Goal: Transaction & Acquisition: Purchase product/service

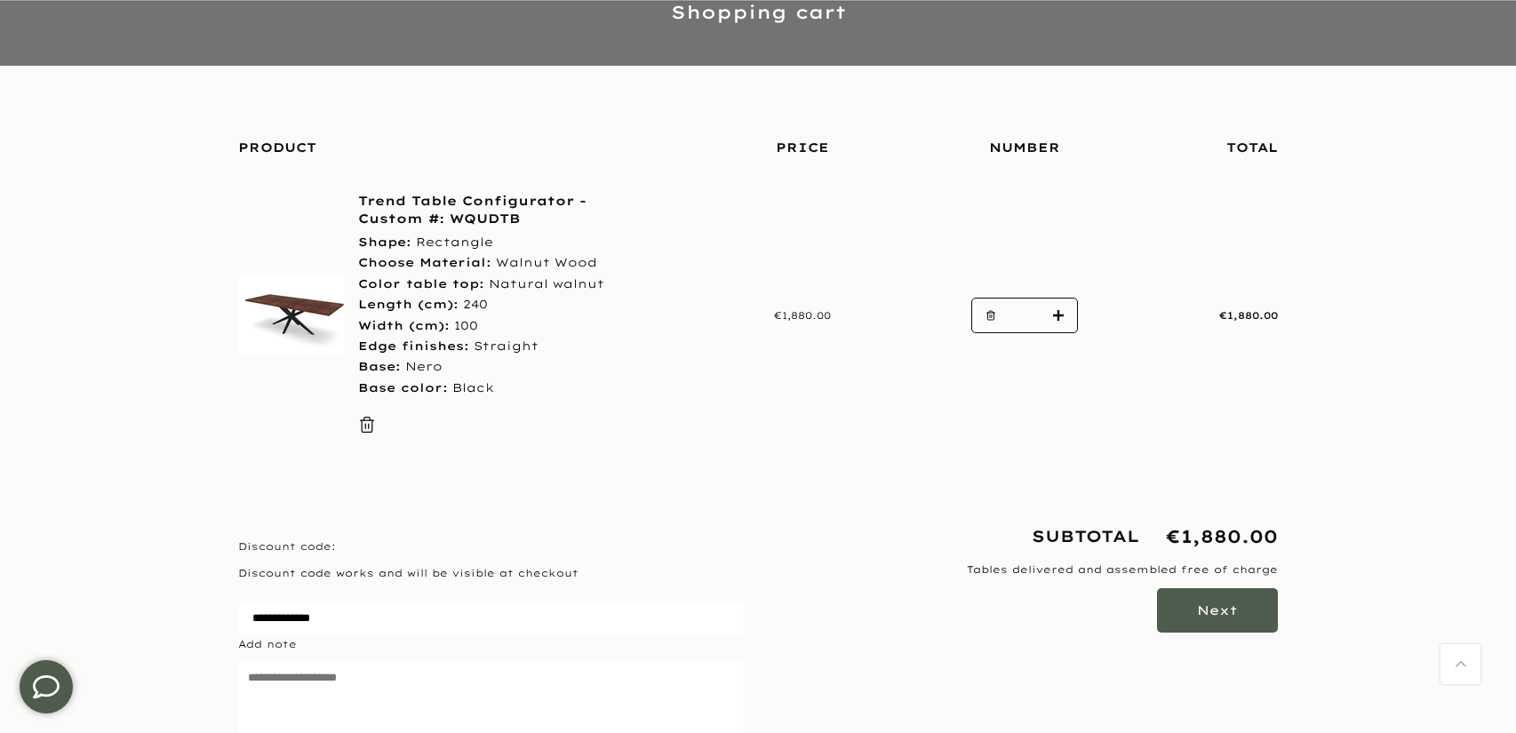
scroll to position [307, 0]
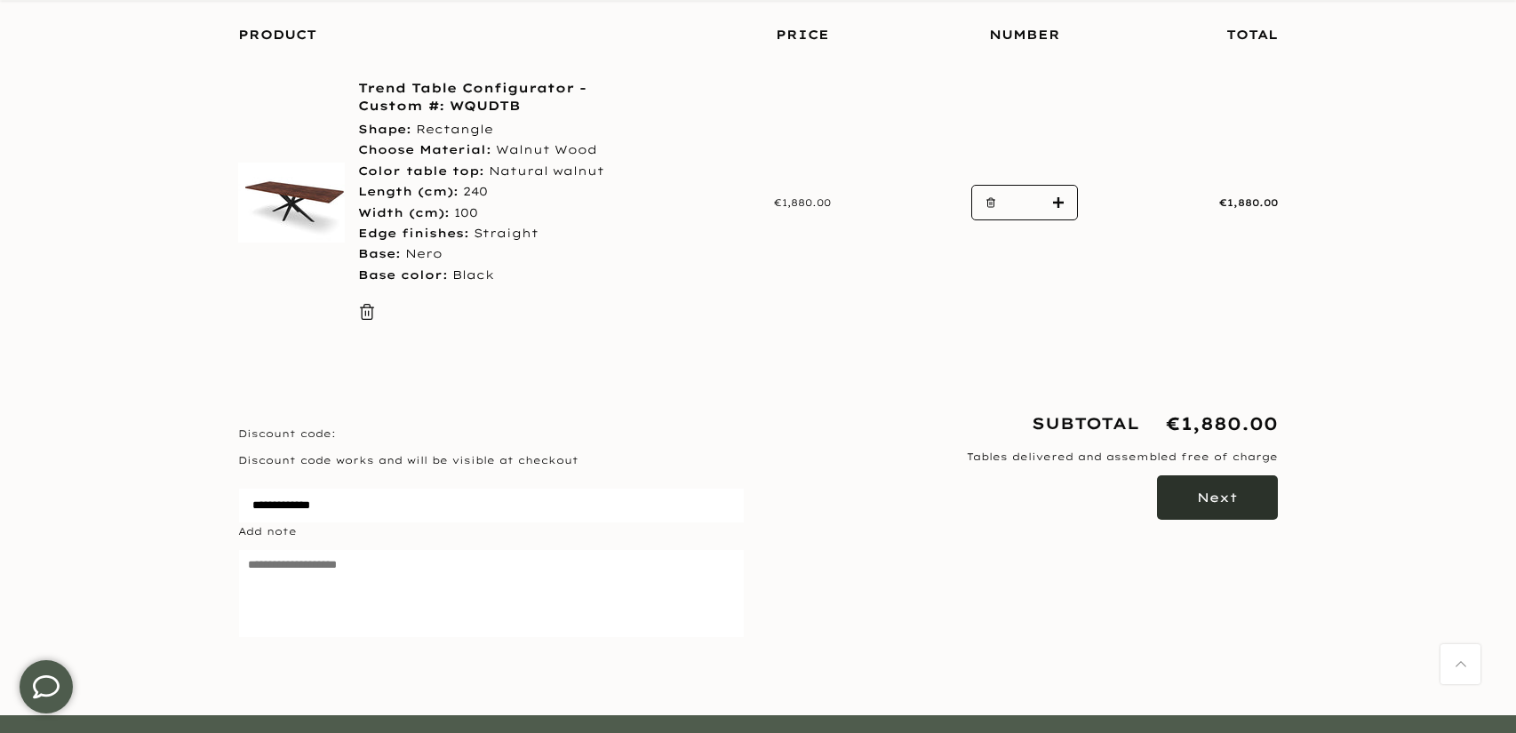
click at [1249, 499] on button "Next" at bounding box center [1217, 497] width 121 height 44
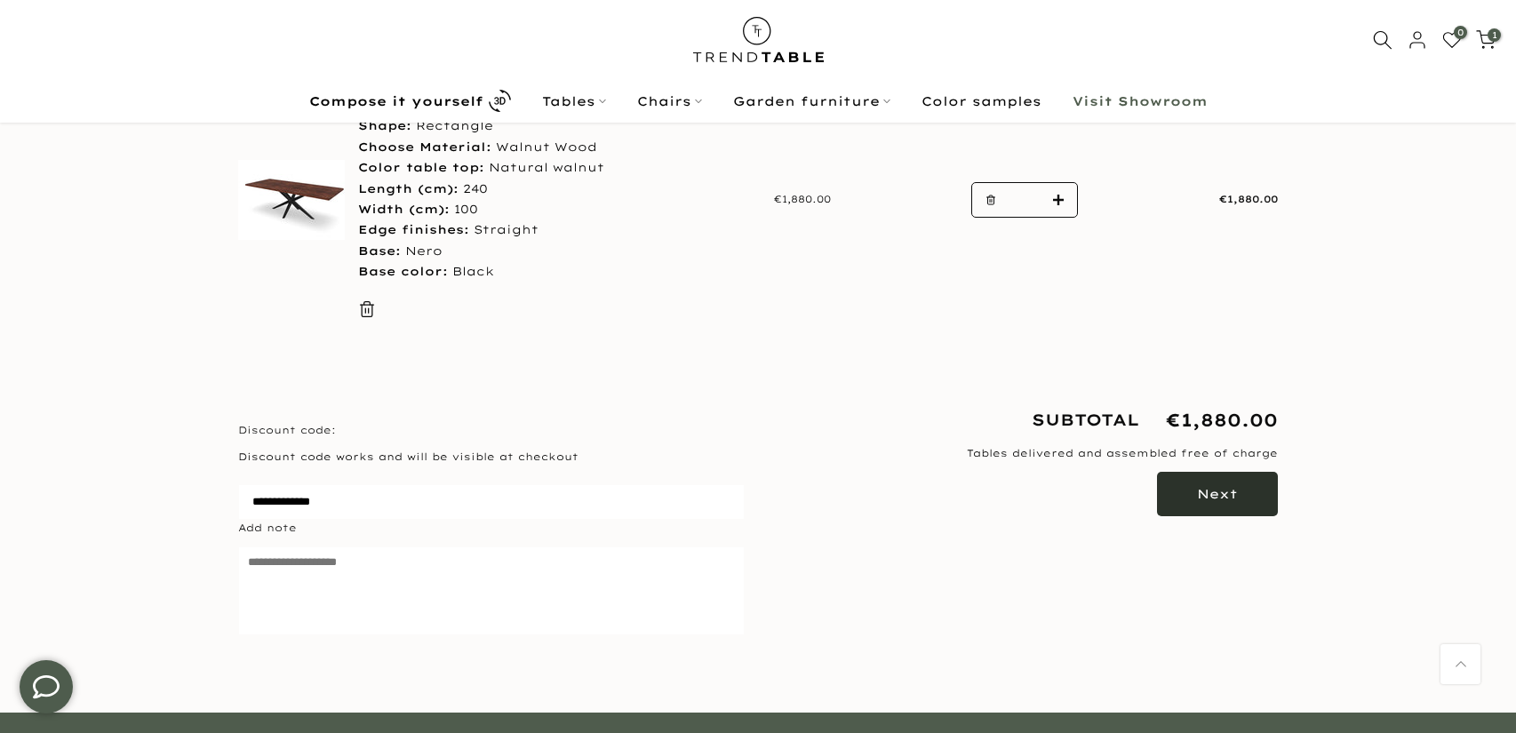
scroll to position [304, 0]
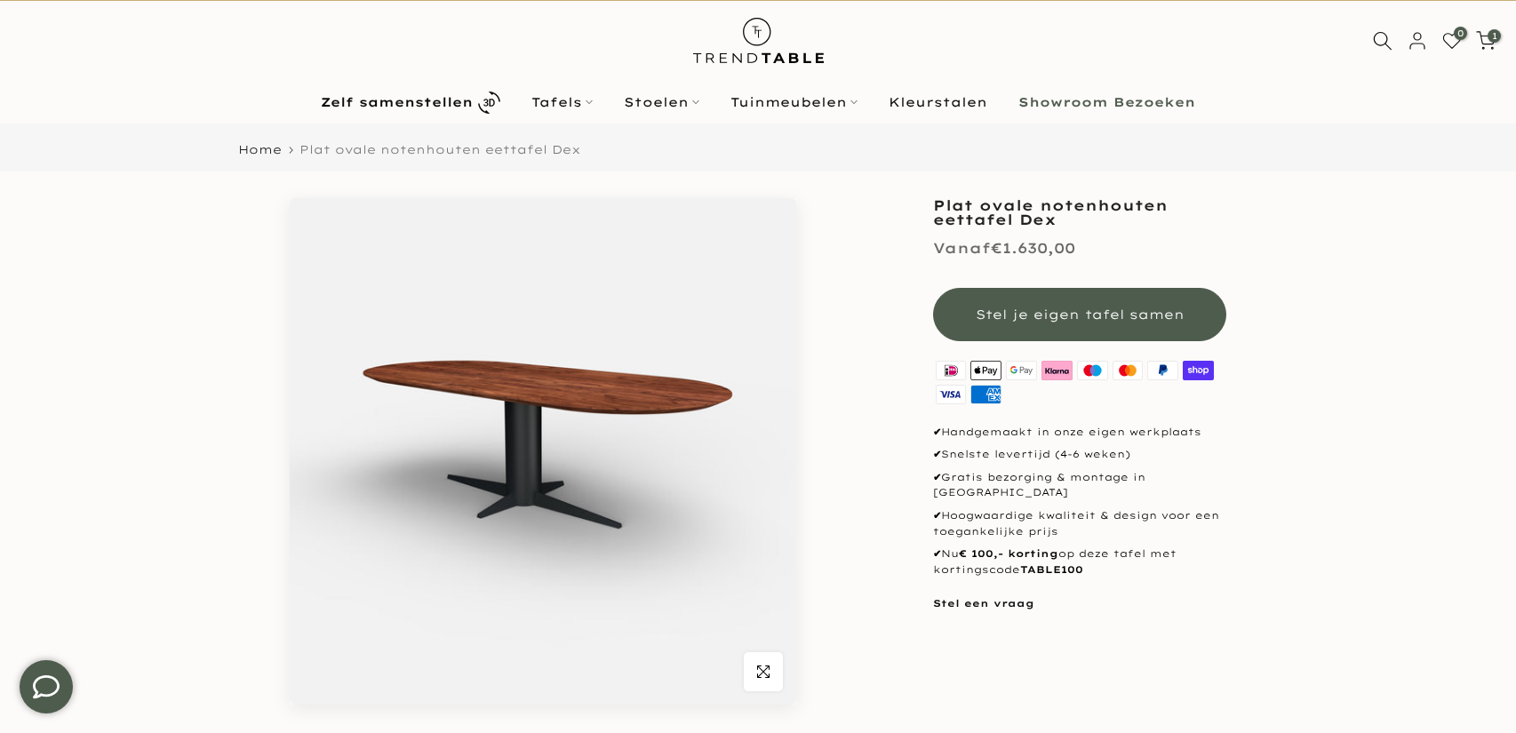
scroll to position [80, 0]
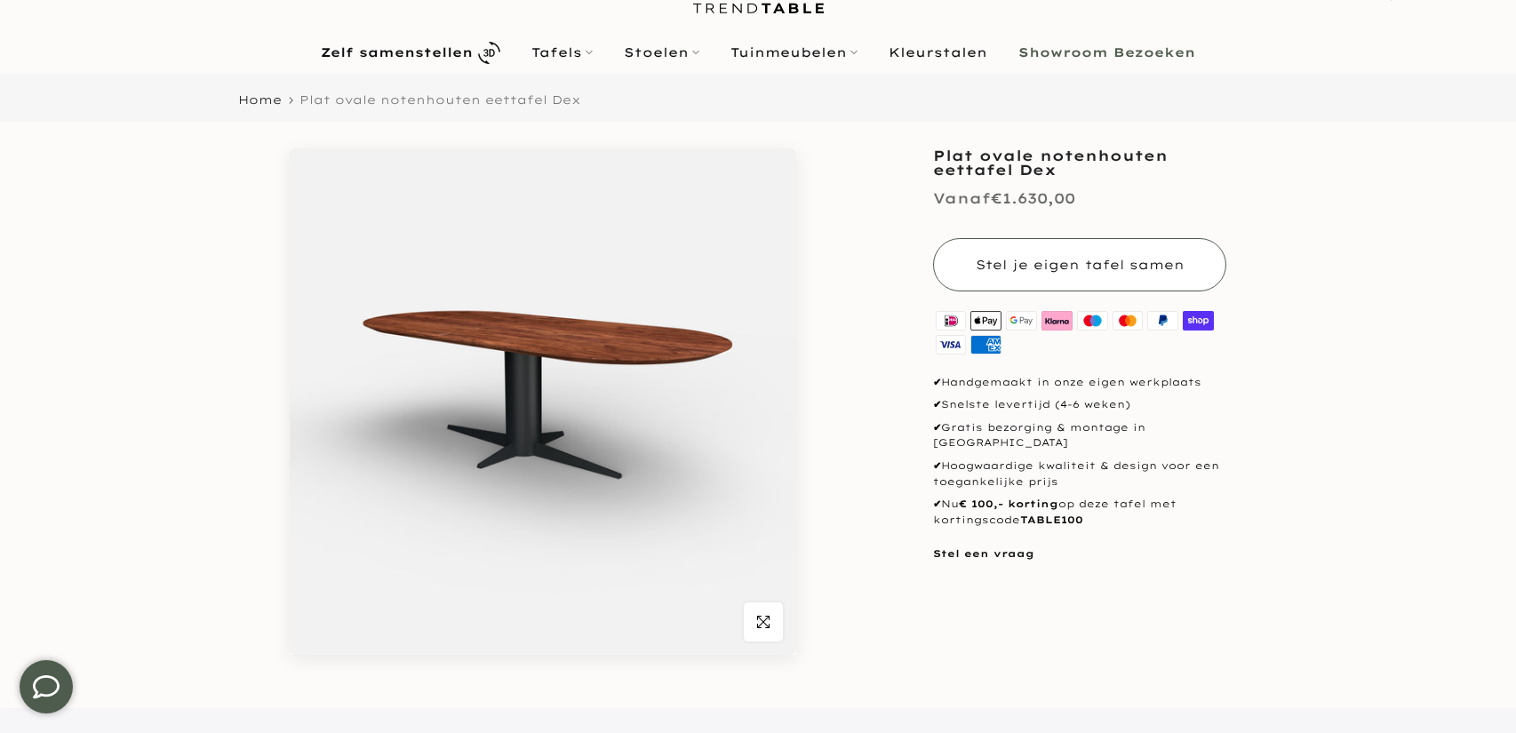
click at [1089, 248] on button "Stel je eigen tafel samen" at bounding box center [1079, 264] width 293 height 53
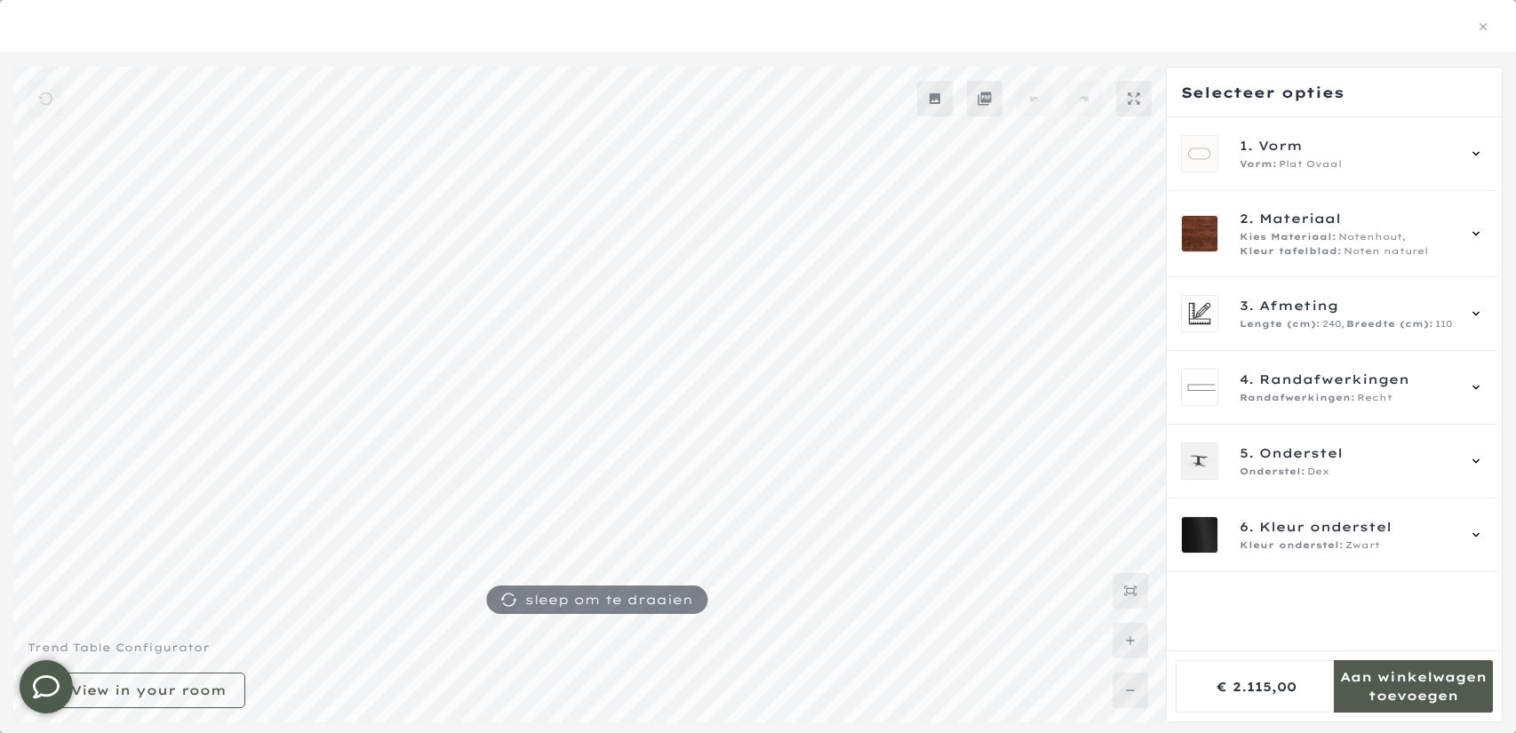
click at [1402, 696] on mmq-formatted-message at bounding box center [1413, 686] width 159 height 36
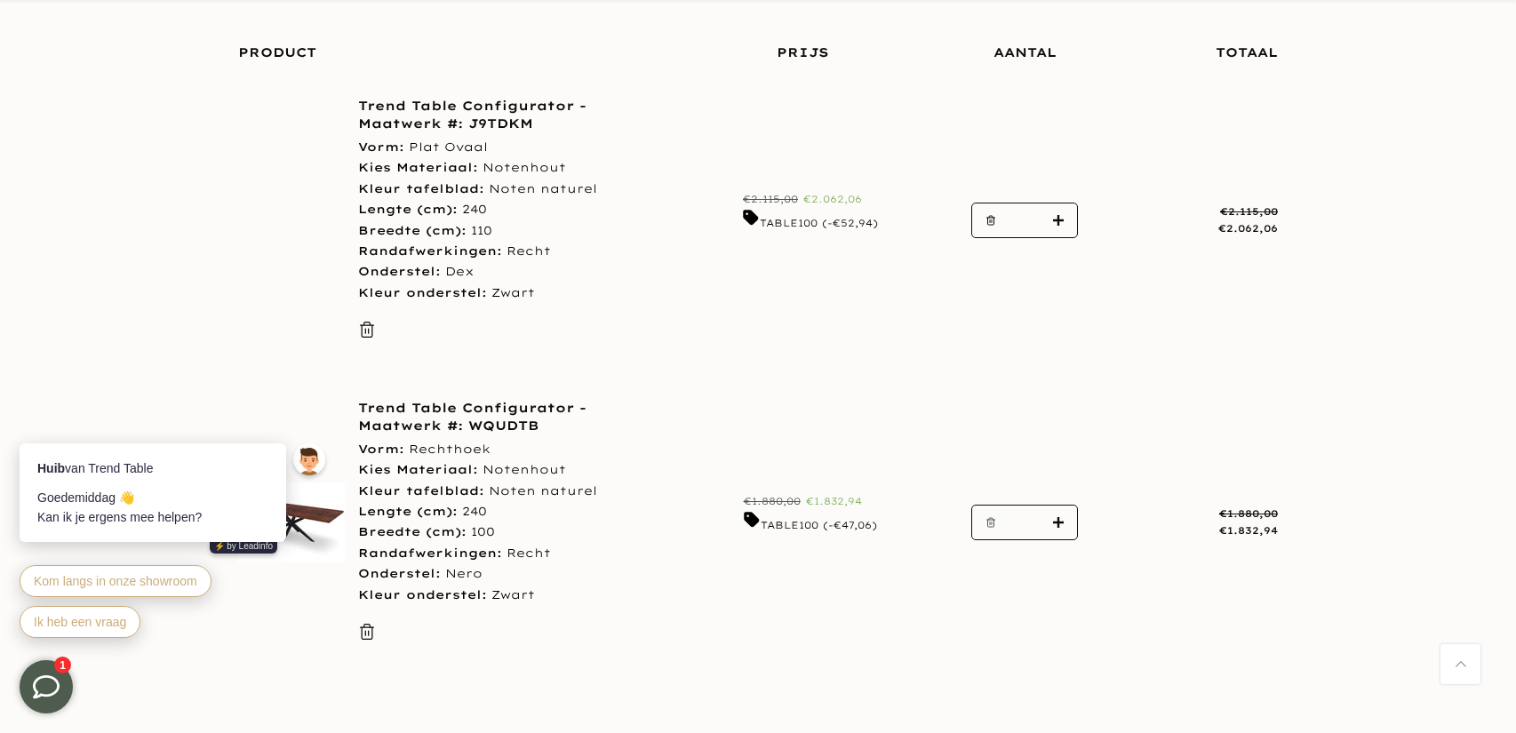
click at [987, 521] on use "button" at bounding box center [991, 522] width 8 height 9
type input "*"
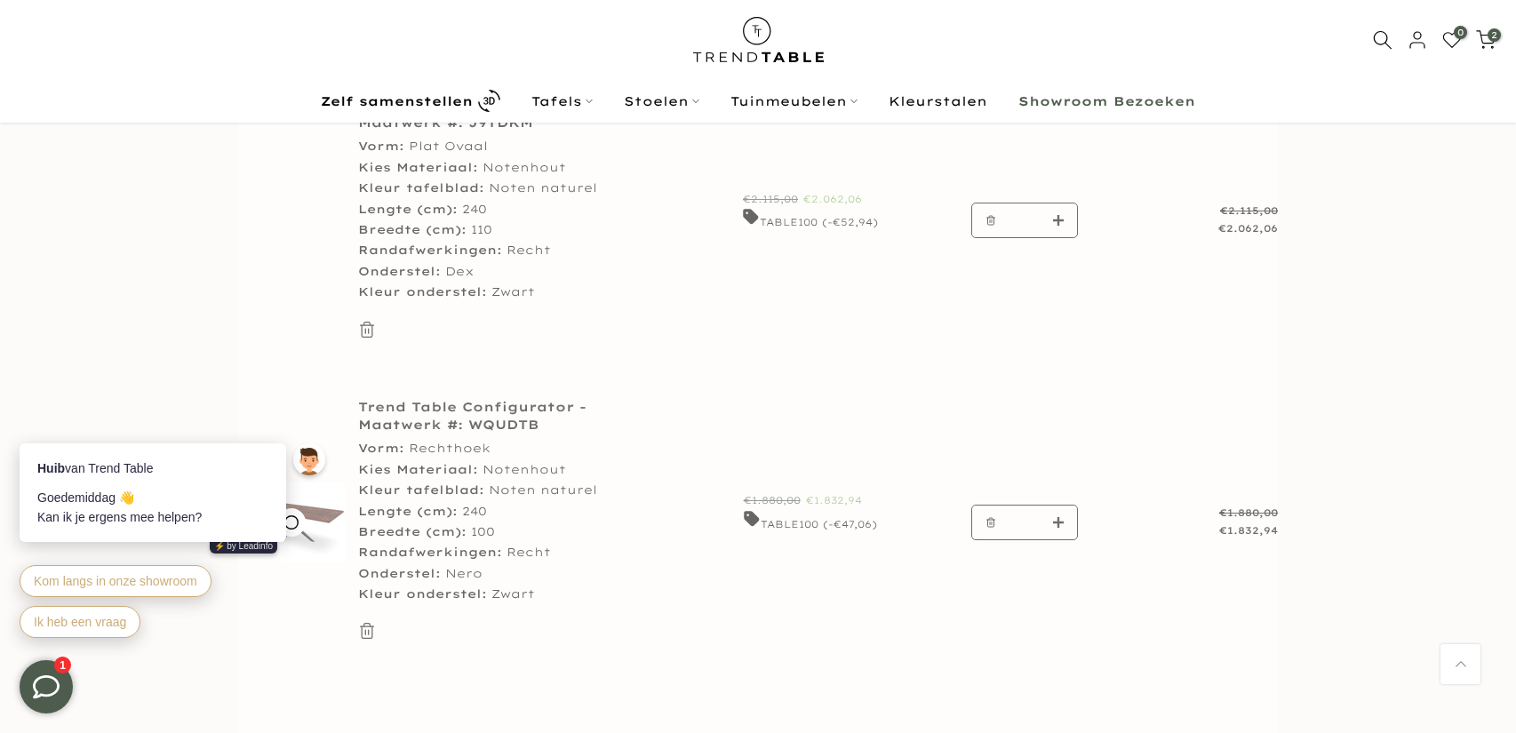
scroll to position [286, 0]
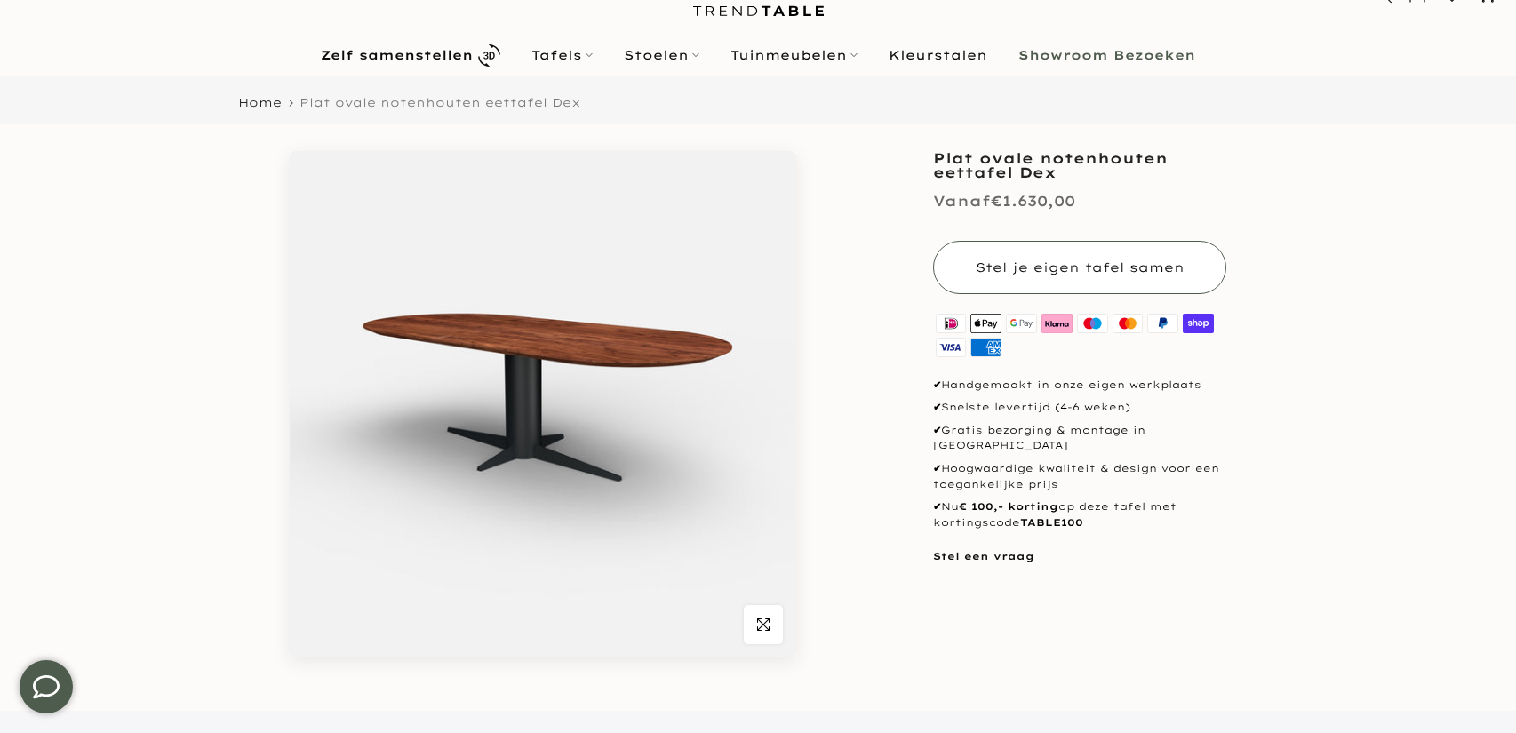
scroll to position [77, 0]
click at [1048, 269] on span "Stel je eigen tafel samen" at bounding box center [1080, 267] width 209 height 16
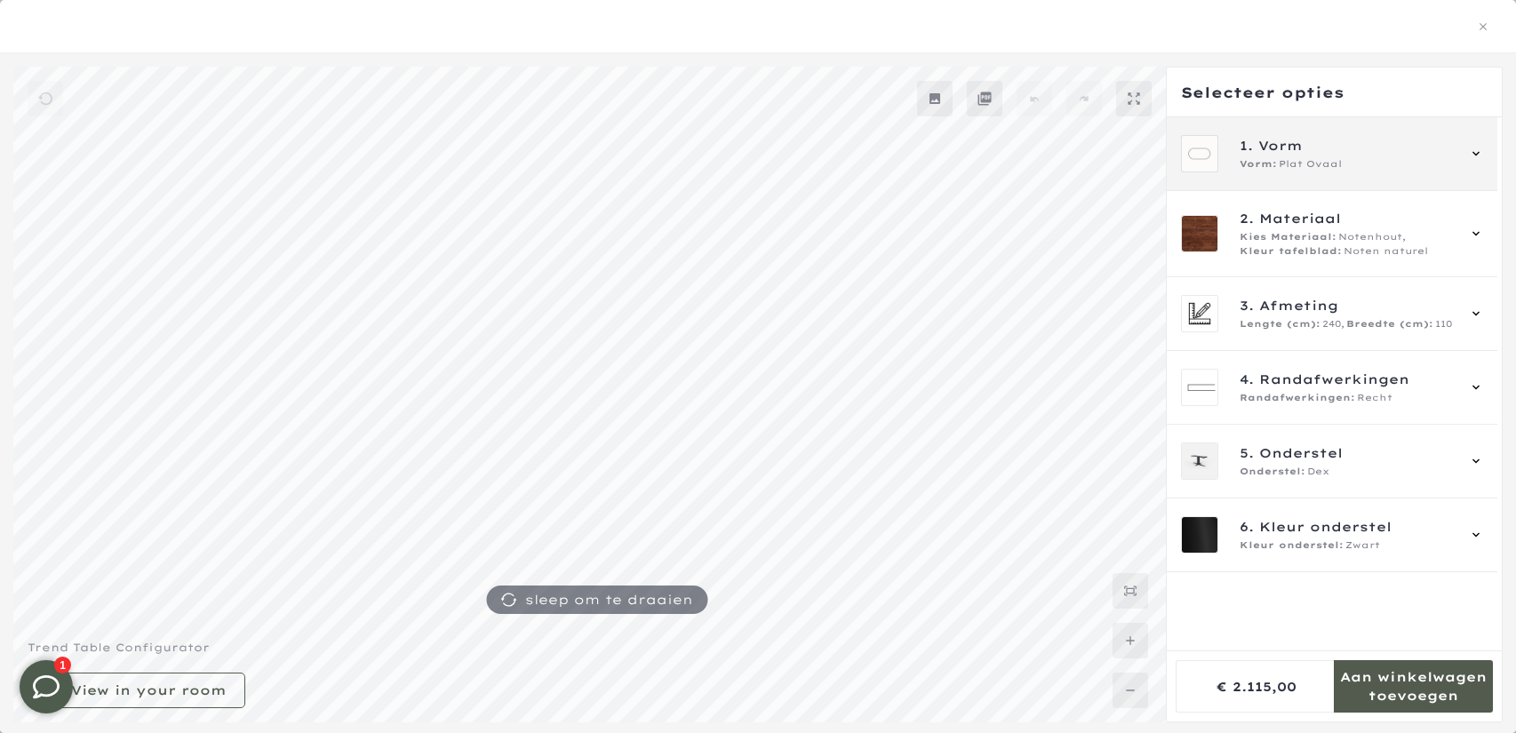
click at [1367, 180] on div "1. Vorm Vorm: Plat Ovaal" at bounding box center [1332, 154] width 331 height 74
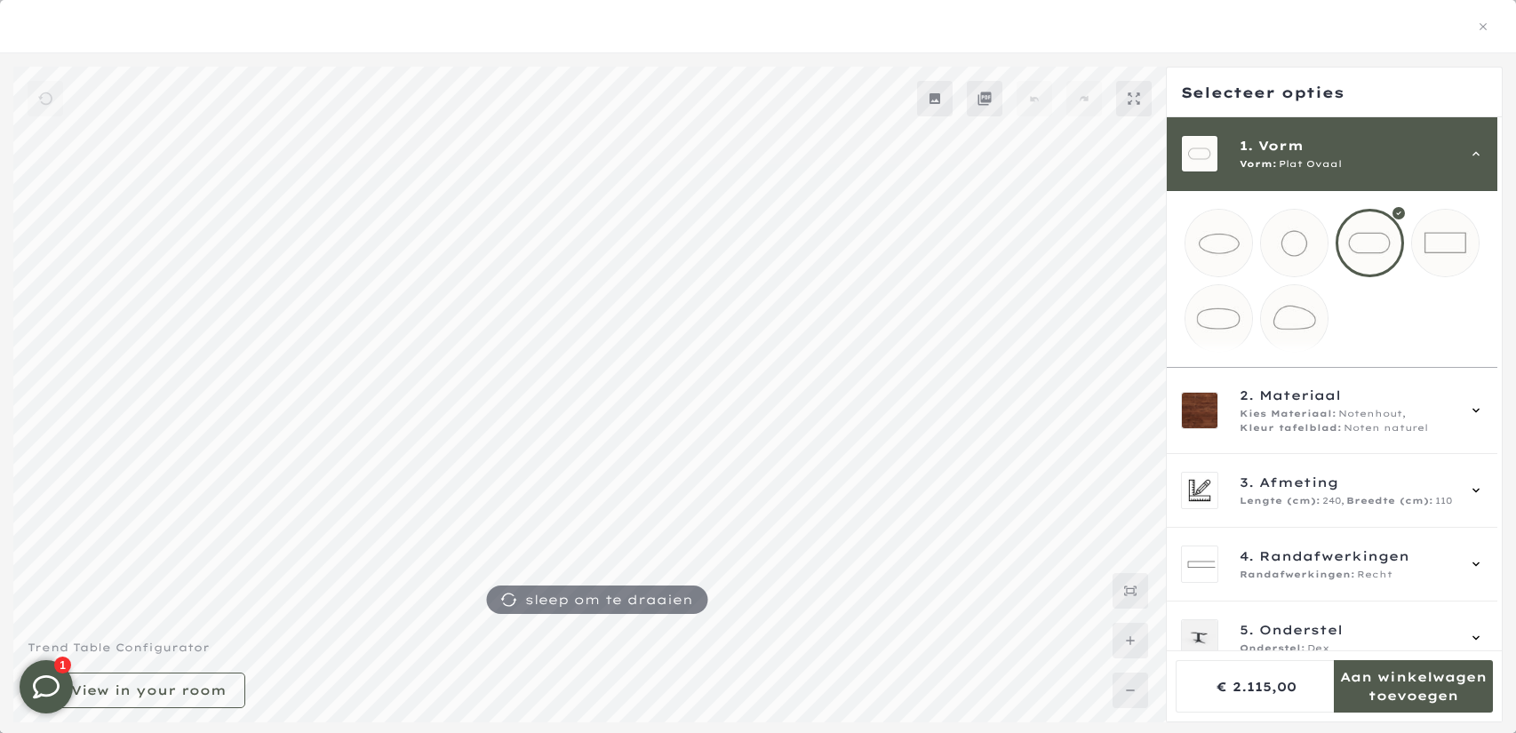
scroll to position [74, 0]
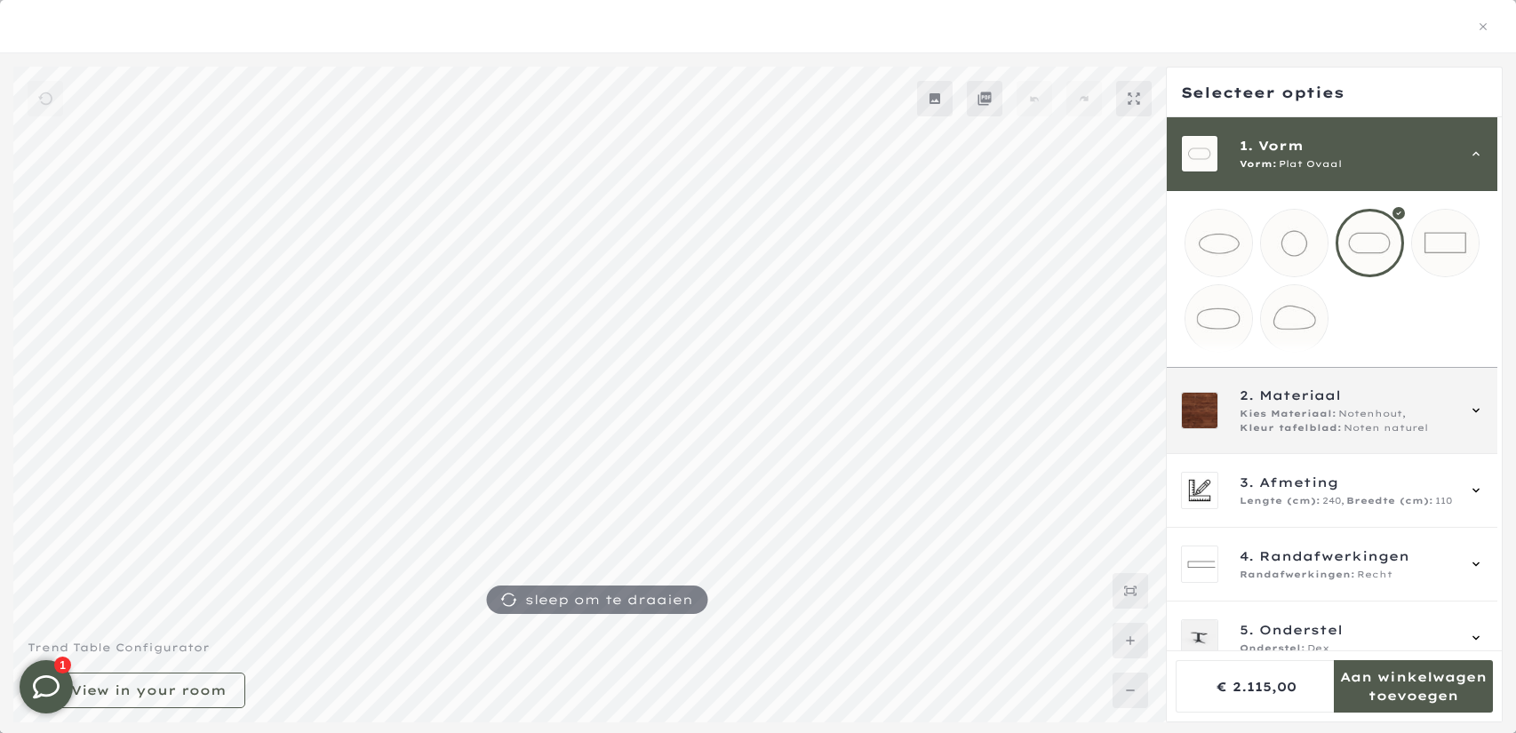
click at [1353, 435] on span "Noten naturel" at bounding box center [1386, 428] width 84 height 14
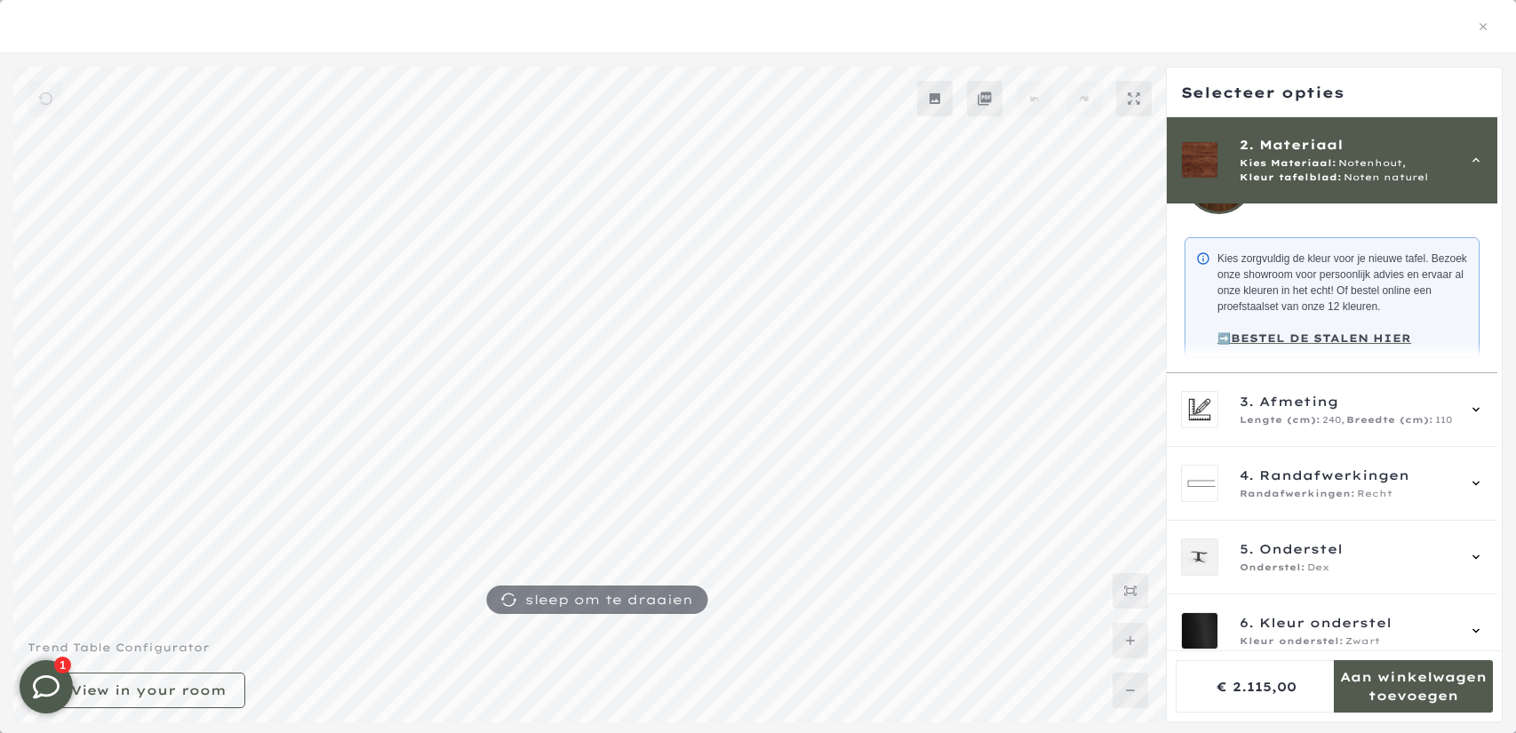
click at [1390, 411] on span "3. Afmeting" at bounding box center [1347, 402] width 215 height 20
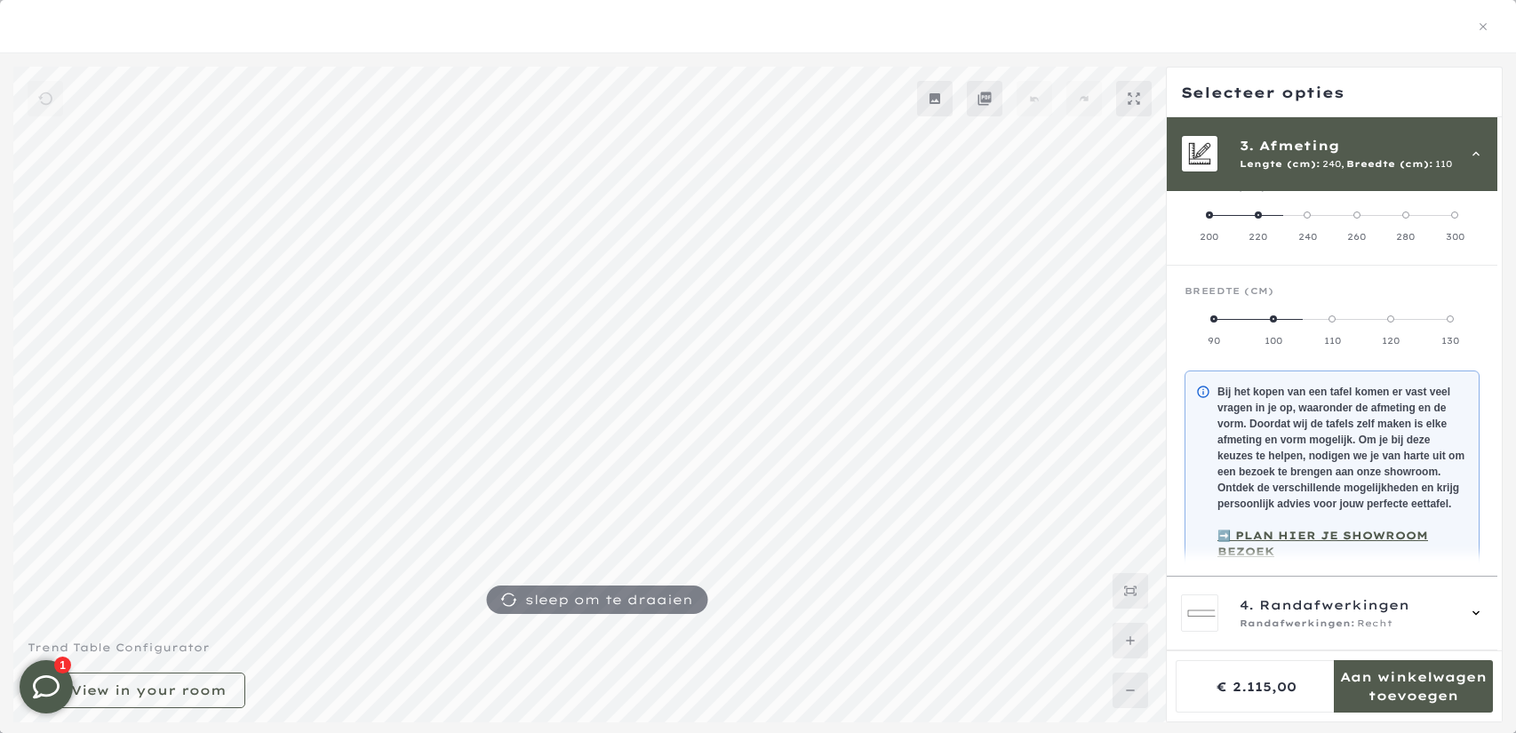
scroll to position [77, 0]
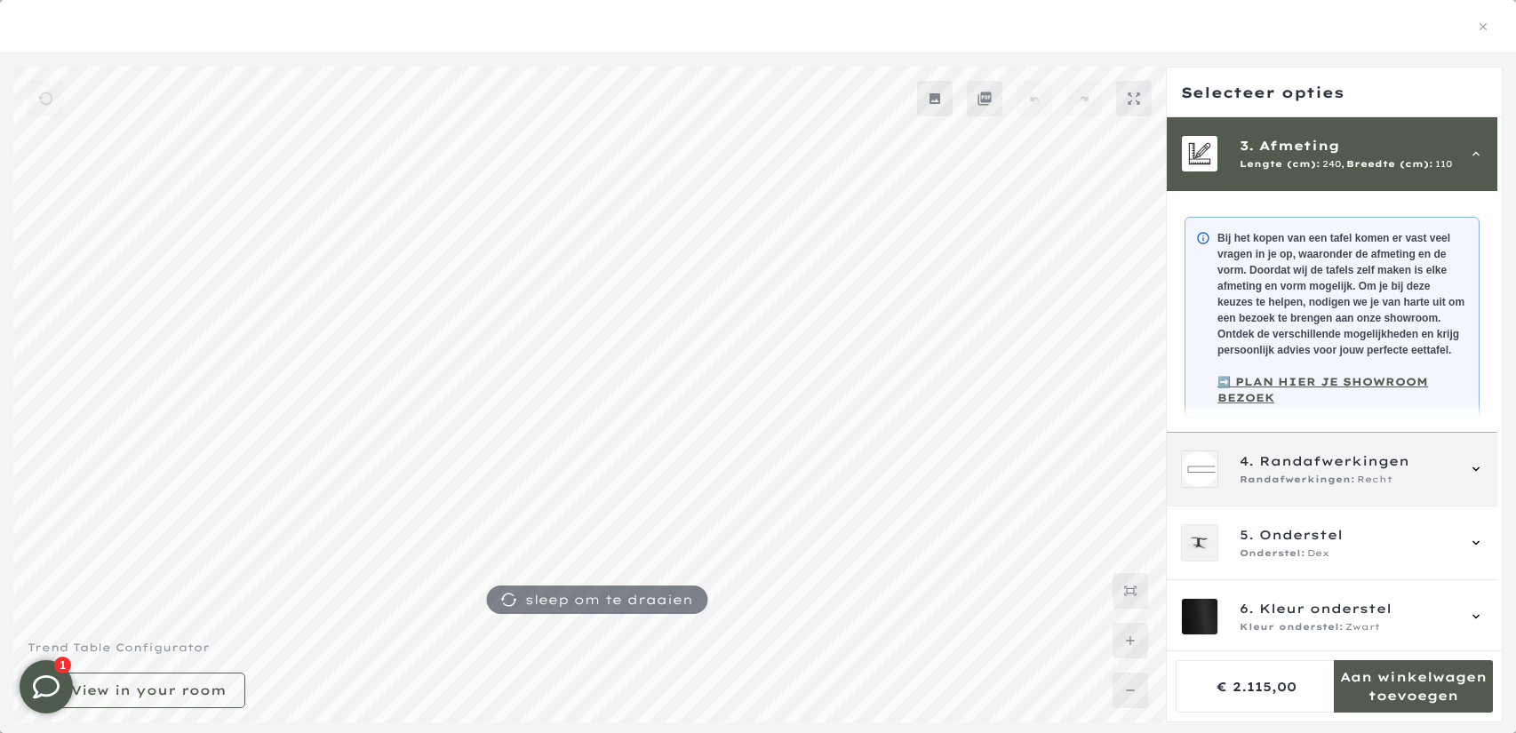
click at [1321, 451] on span "Randafwerkingen" at bounding box center [1334, 461] width 150 height 20
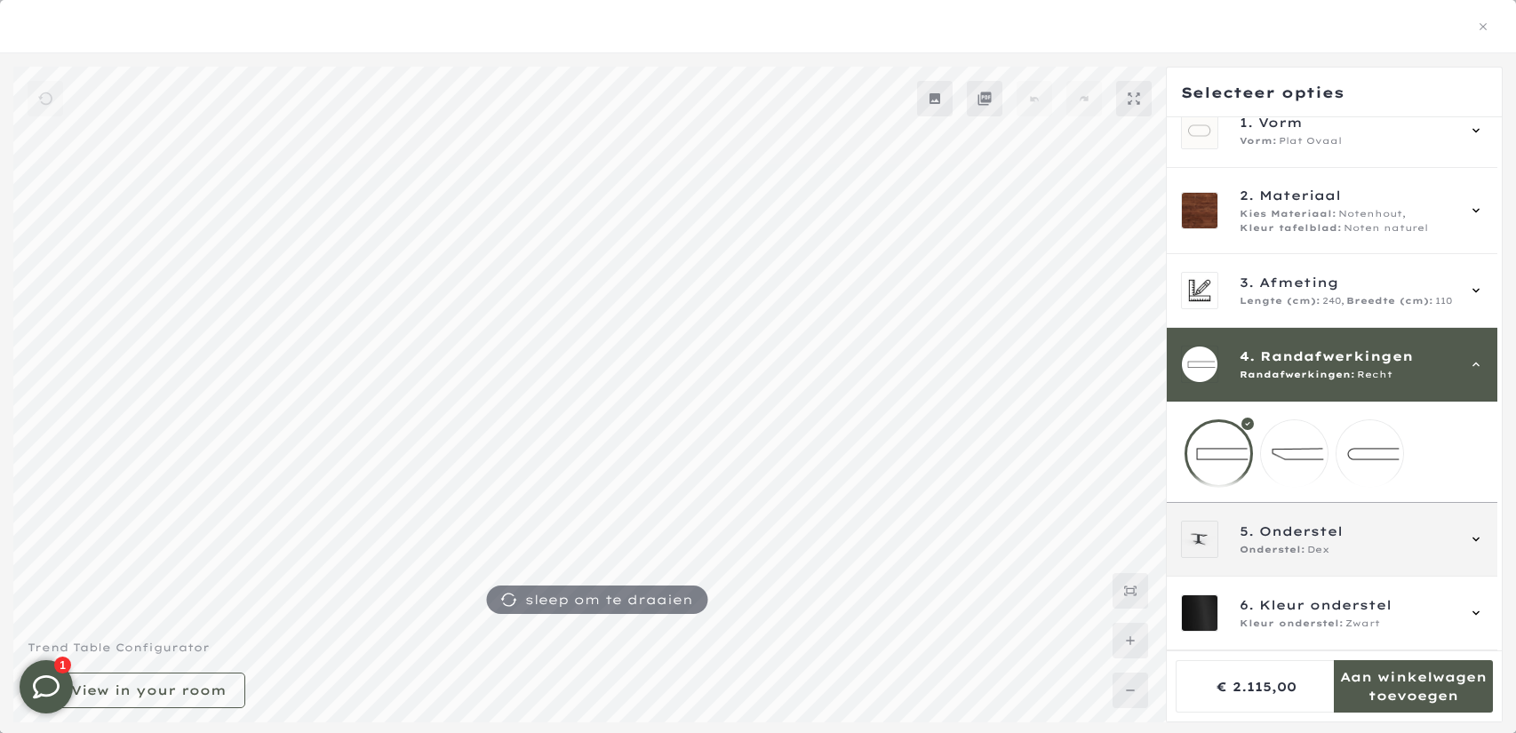
scroll to position [74, 0]
click at [1369, 539] on span "5. Onderstel" at bounding box center [1347, 532] width 215 height 20
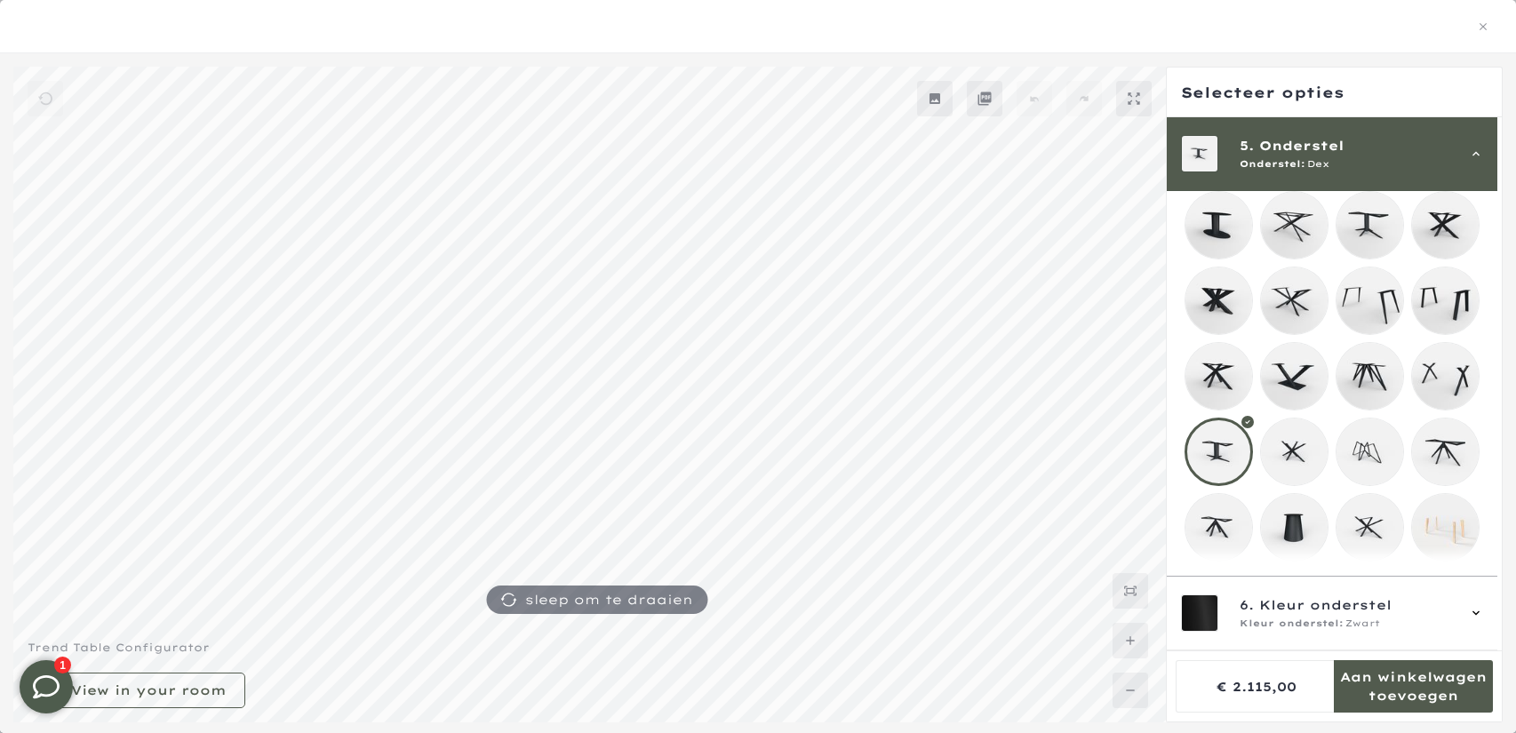
scroll to position [502, 0]
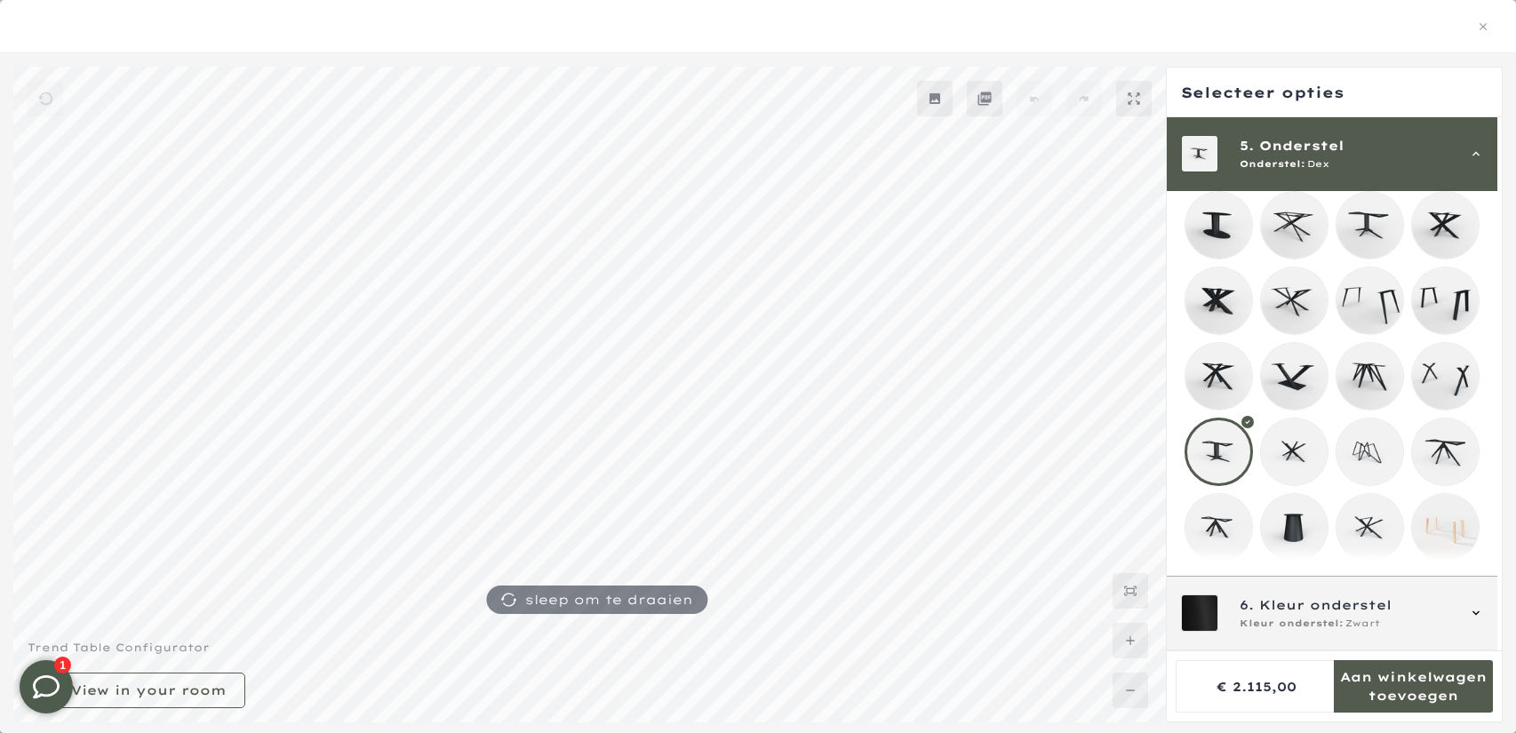
click at [1307, 631] on div "6. Kleur onderstel Kleur onderstel: Zwart" at bounding box center [1332, 613] width 302 height 37
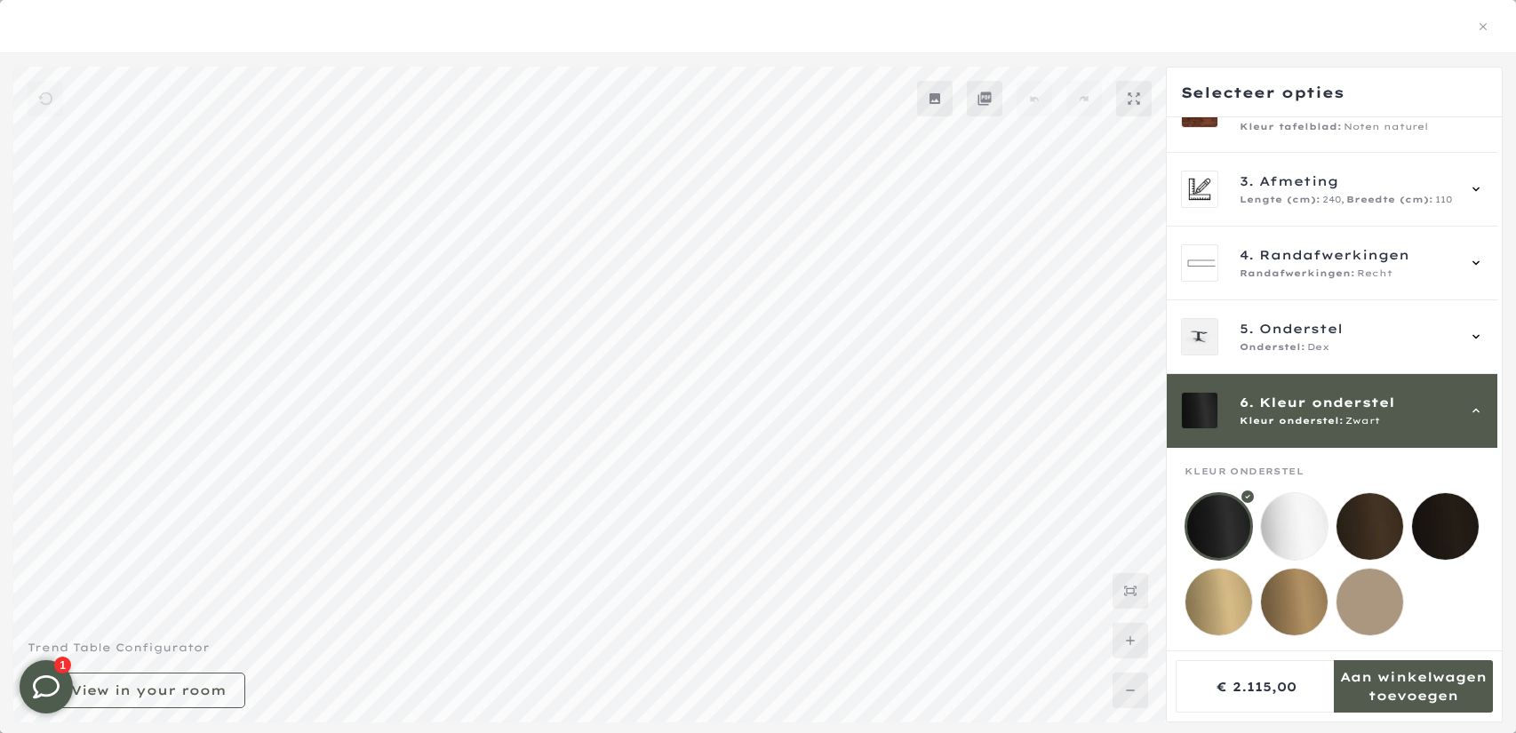
scroll to position [0, 0]
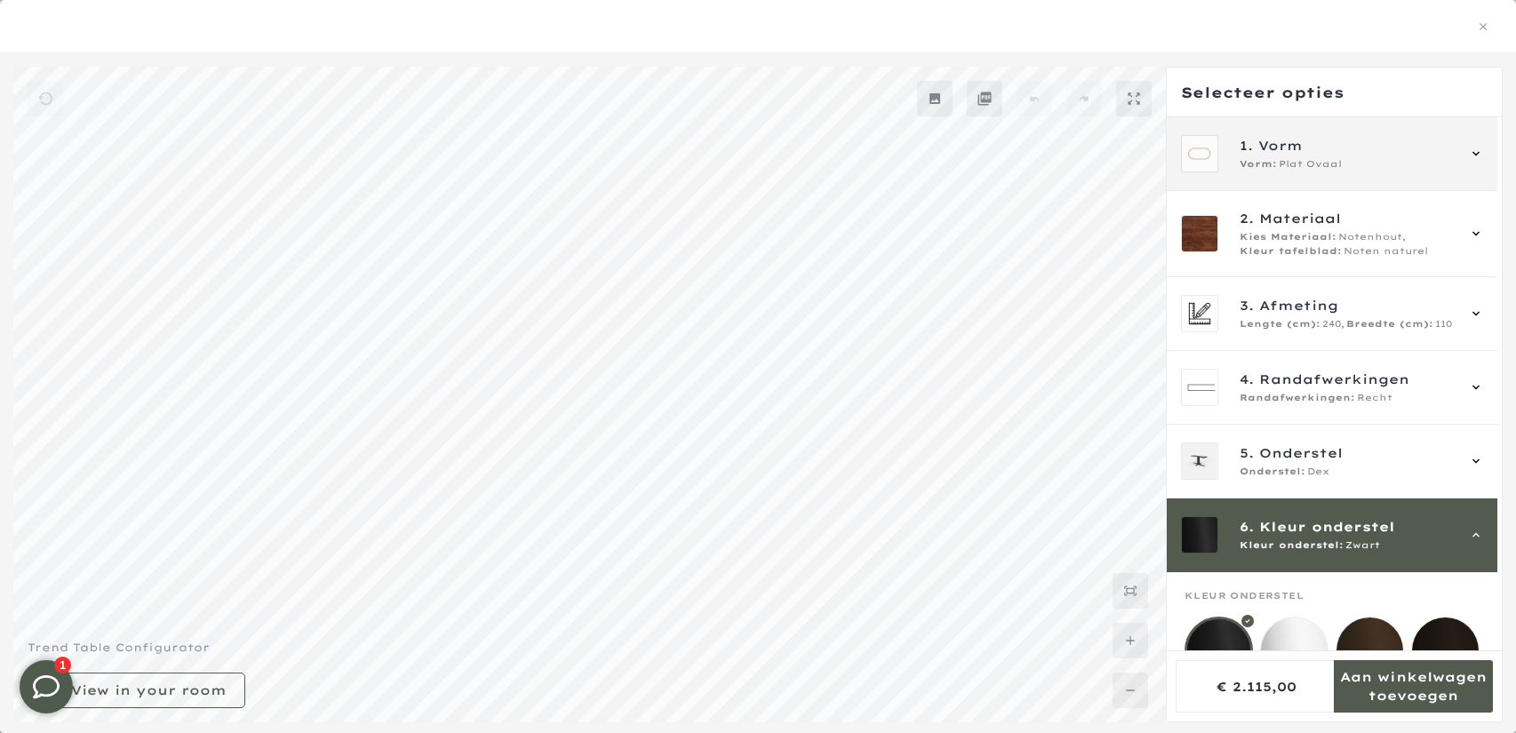
click at [1322, 168] on span "Plat Ovaal" at bounding box center [1310, 164] width 63 height 14
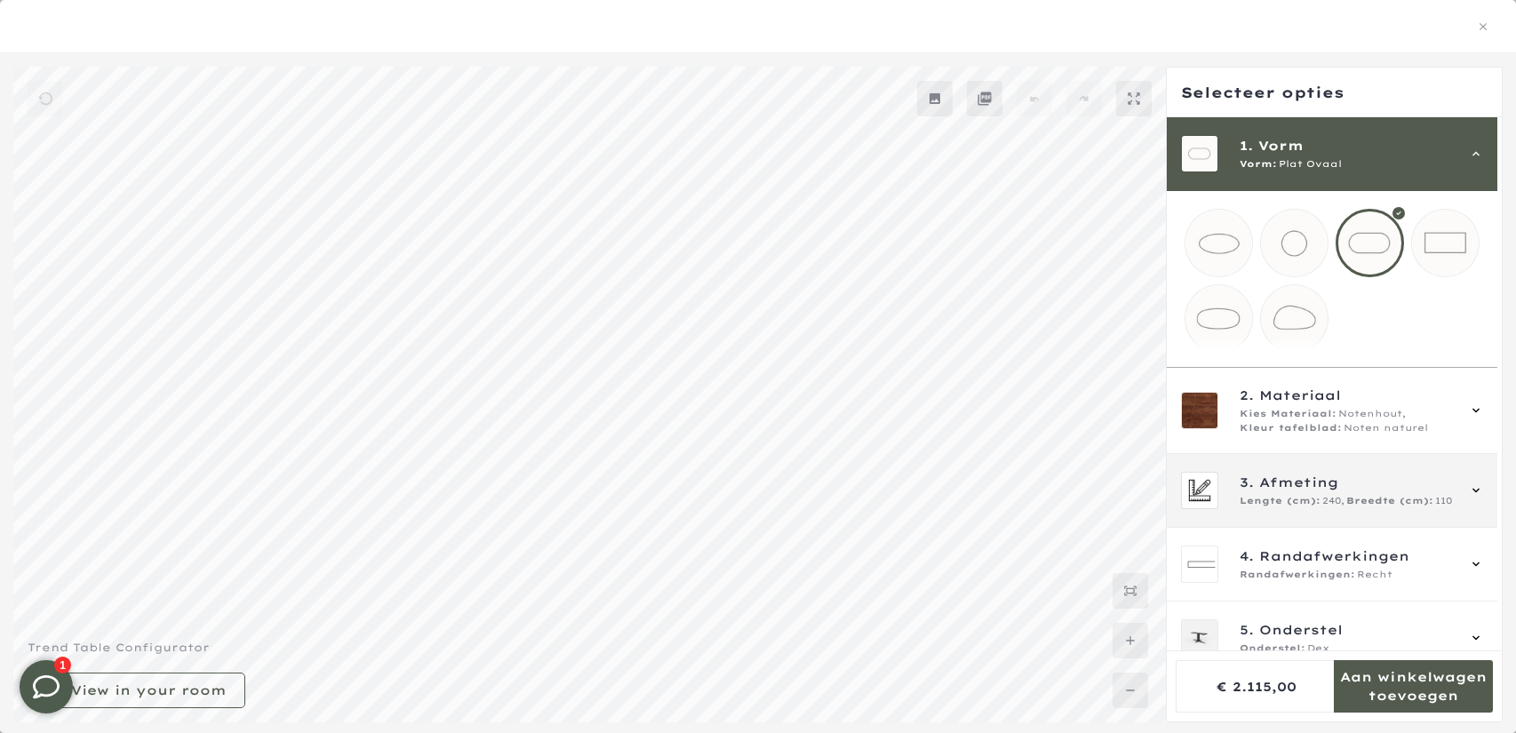
click at [1450, 508] on div "Lengte (cm): 240, Breedte (cm): 110" at bounding box center [1347, 501] width 215 height 14
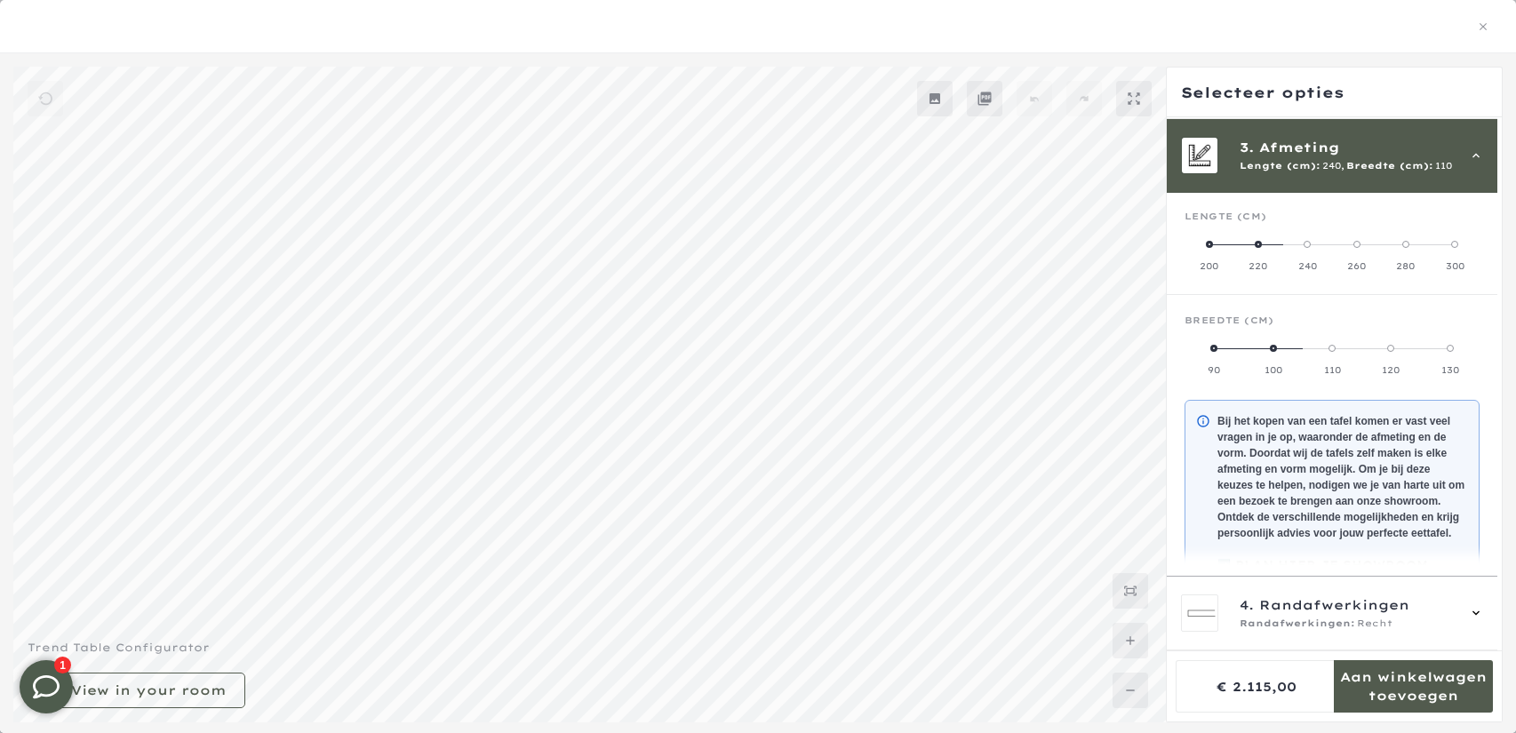
scroll to position [160, 0]
click at [1457, 349] on label "130" at bounding box center [1450, 357] width 59 height 36
